Goal: Task Accomplishment & Management: Complete application form

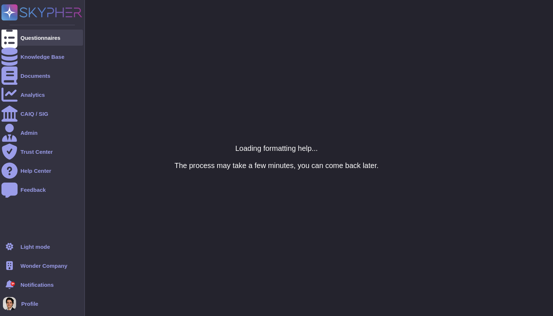
click at [8, 35] on icon at bounding box center [9, 38] width 16 height 22
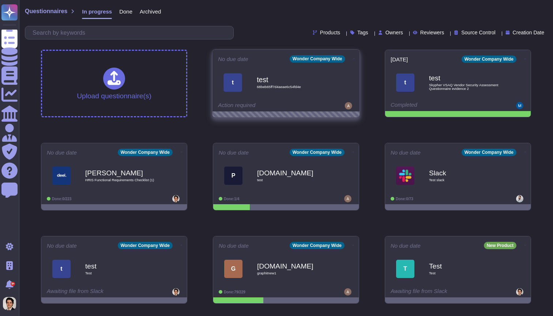
click at [353, 59] on icon at bounding box center [353, 59] width 1 height 2
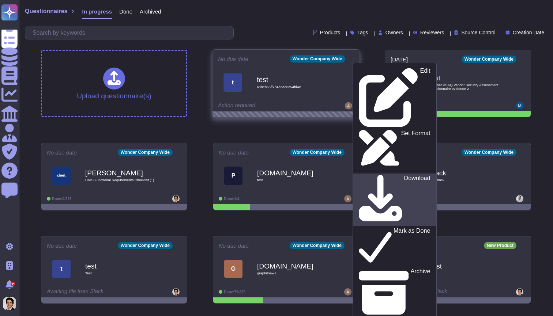
click at [394, 175] on div "Download" at bounding box center [394, 200] width 71 height 50
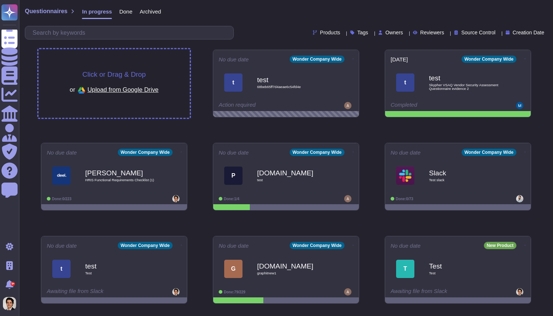
click at [146, 66] on div "Click or Drag & Drop or Upload from Google Drive" at bounding box center [113, 83] width 151 height 69
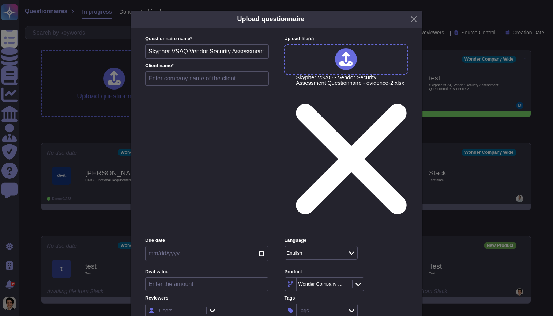
click at [216, 86] on input "text" at bounding box center [207, 78] width 124 height 15
type input "Test"
click at [191, 218] on div "Inside (<100 users)" at bounding box center [181, 222] width 65 height 16
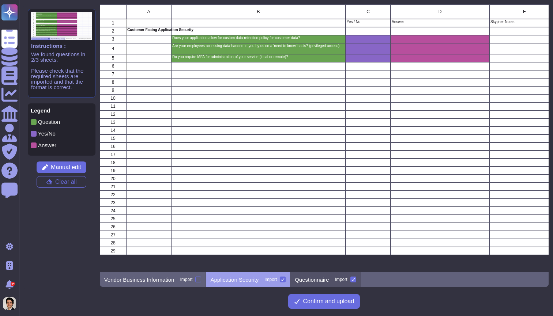
click at [320, 279] on p "Questionnaire" at bounding box center [312, 279] width 34 height 5
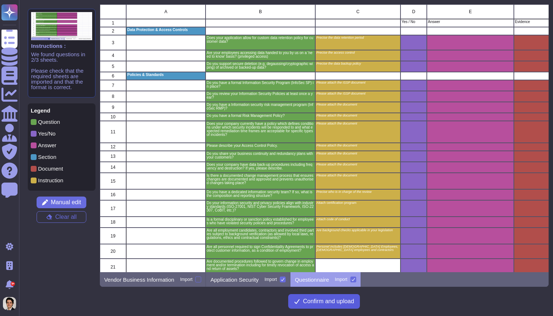
click at [321, 308] on button "Confirm and upload" at bounding box center [324, 301] width 72 height 15
